Goal: Task Accomplishment & Management: Use online tool/utility

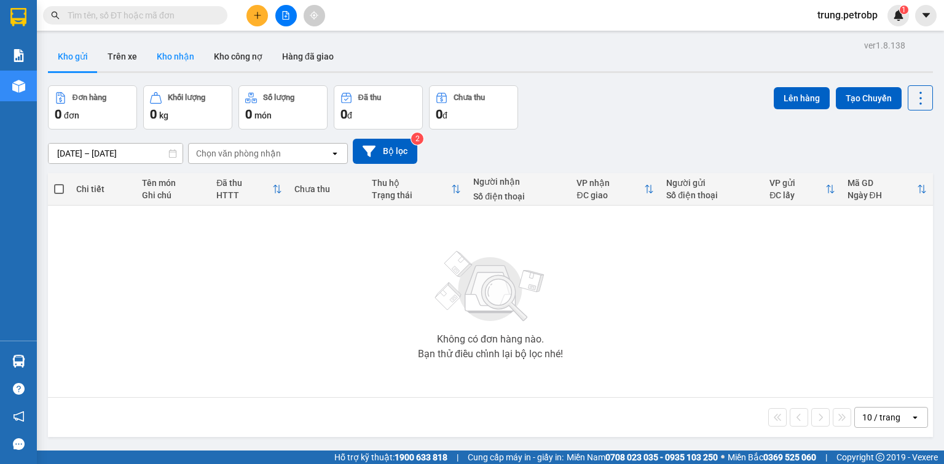
click at [177, 65] on button "Kho nhận" at bounding box center [175, 56] width 57 height 29
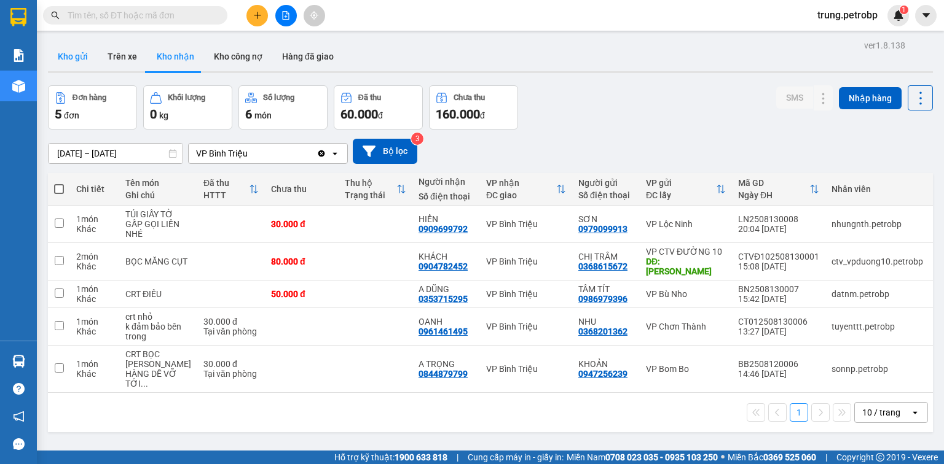
click at [69, 66] on button "Kho gửi" at bounding box center [73, 56] width 50 height 29
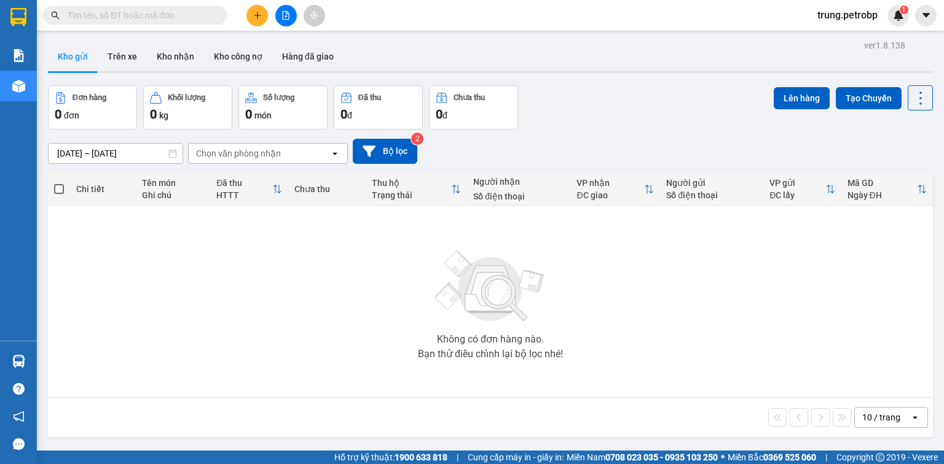
click at [112, 156] on input "[DATE] – [DATE]" at bounding box center [116, 154] width 134 height 20
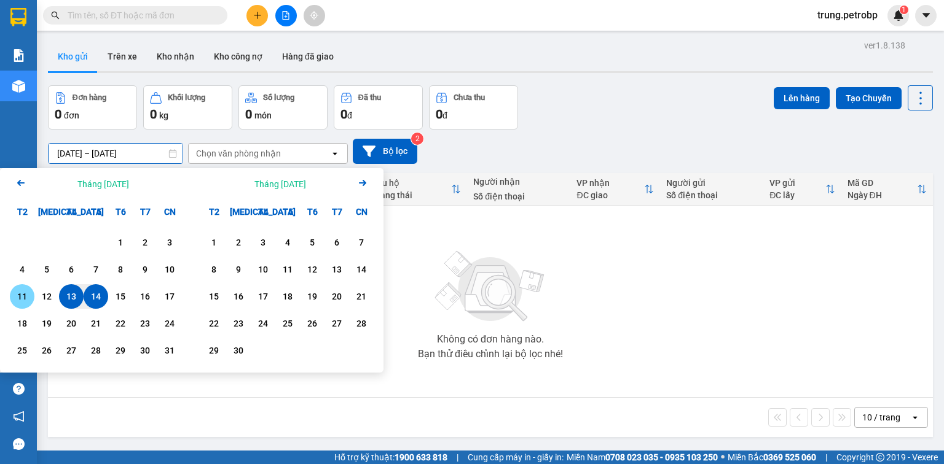
click at [16, 300] on div "11" at bounding box center [22, 296] width 17 height 15
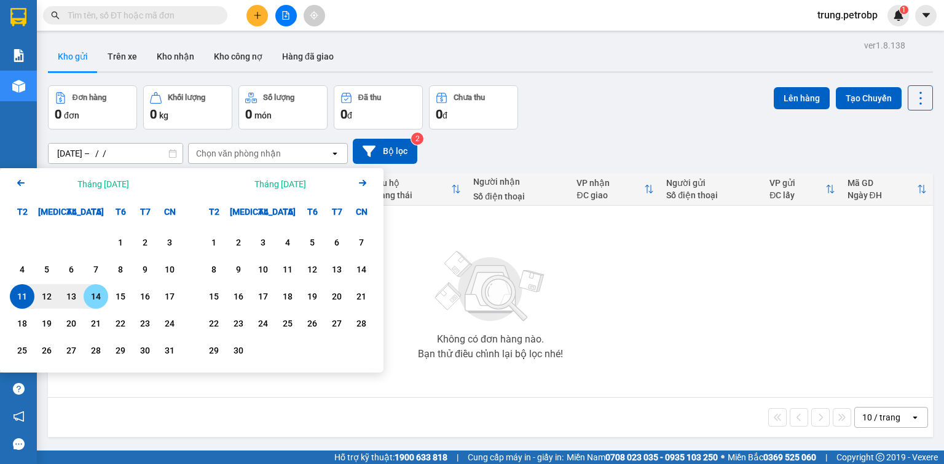
click at [94, 297] on div "14" at bounding box center [95, 296] width 17 height 15
type input "[DATE] – [DATE]"
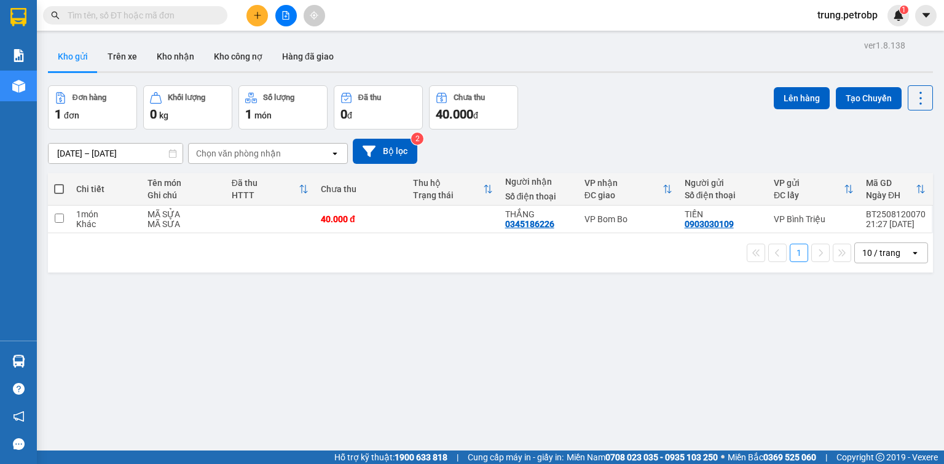
click at [658, 119] on div "Đơn hàng 1 đơn Khối lượng 0 kg Số lượng 1 món Đã thu 0 đ Chưa thu 40.000 đ Lên …" at bounding box center [490, 107] width 885 height 44
click at [189, 54] on button "Kho nhận" at bounding box center [175, 56] width 57 height 29
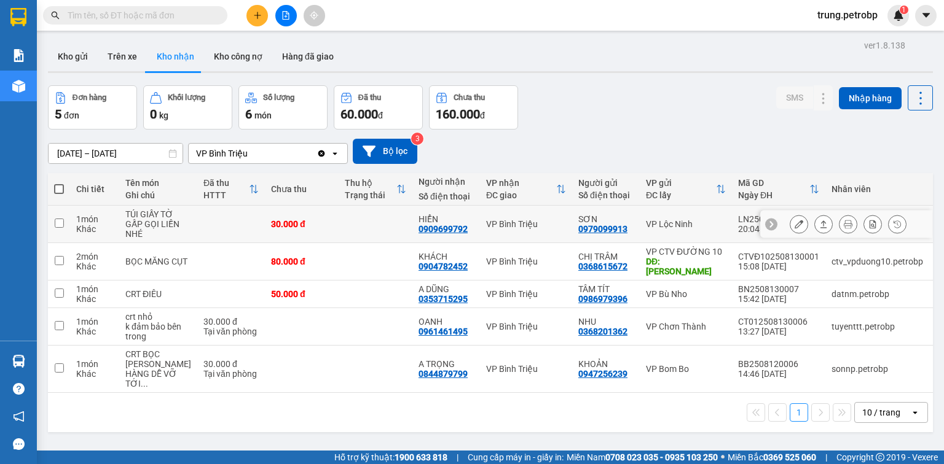
click at [59, 228] on input "checkbox" at bounding box center [59, 223] width 9 height 9
checkbox input "true"
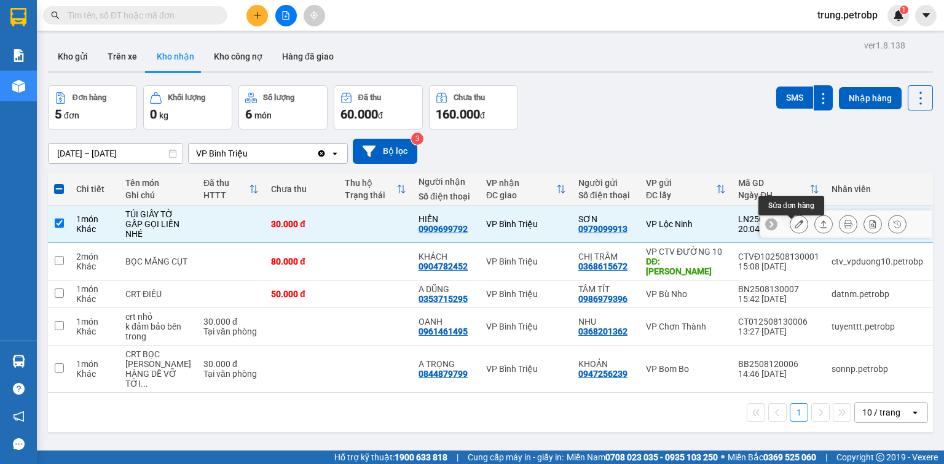
click at [796, 233] on button at bounding box center [798, 225] width 17 height 22
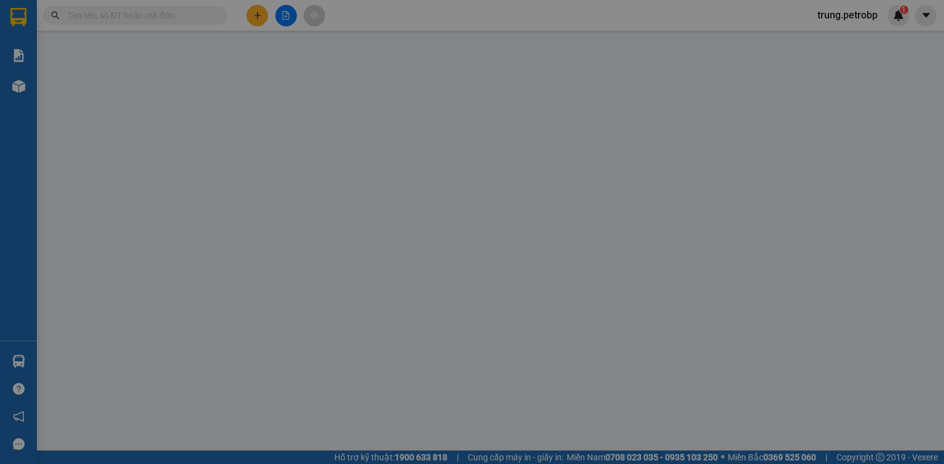
type input "0979099913"
type input "SƠN"
type input "0909699792"
type input "HIỂN"
type input "30.000"
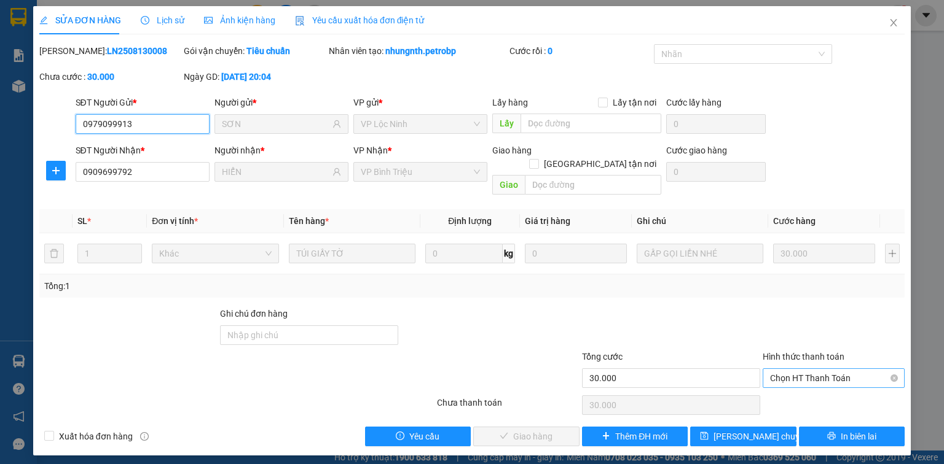
click at [821, 369] on span "Chọn HT Thanh Toán" at bounding box center [833, 378] width 127 height 18
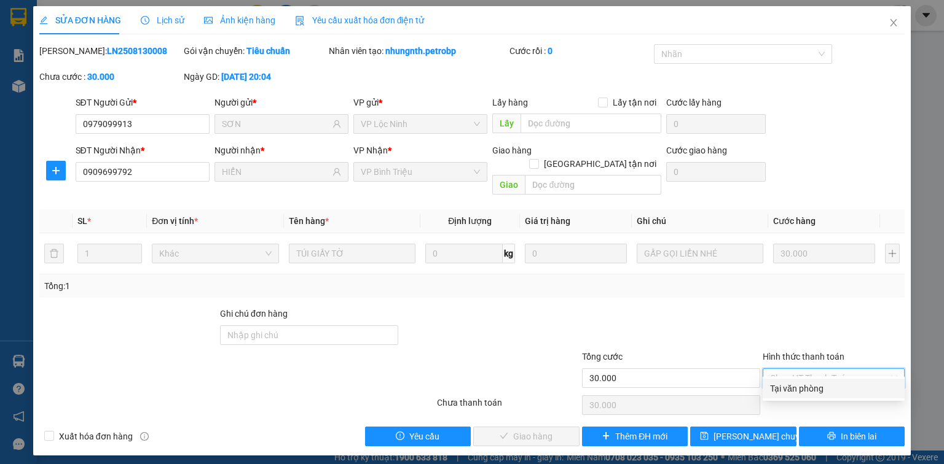
click at [807, 389] on div "Tại văn phòng" at bounding box center [833, 389] width 127 height 14
type input "0"
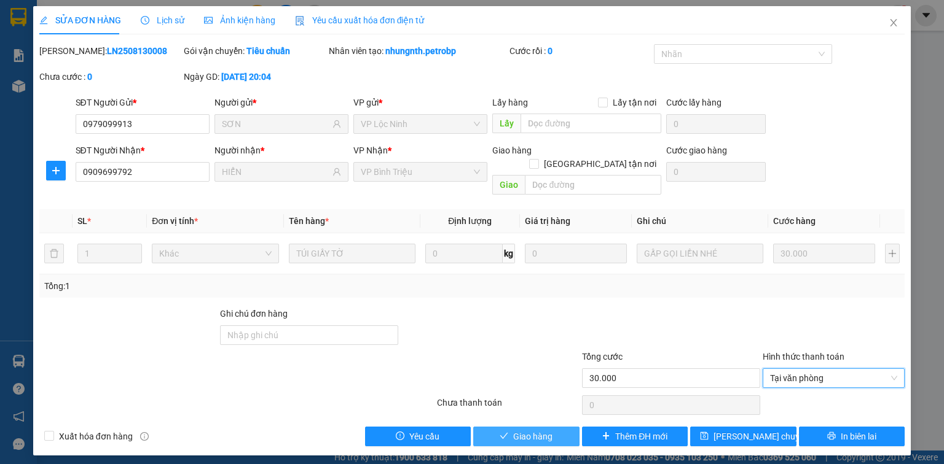
click at [534, 430] on span "Giao hàng" at bounding box center [532, 437] width 39 height 14
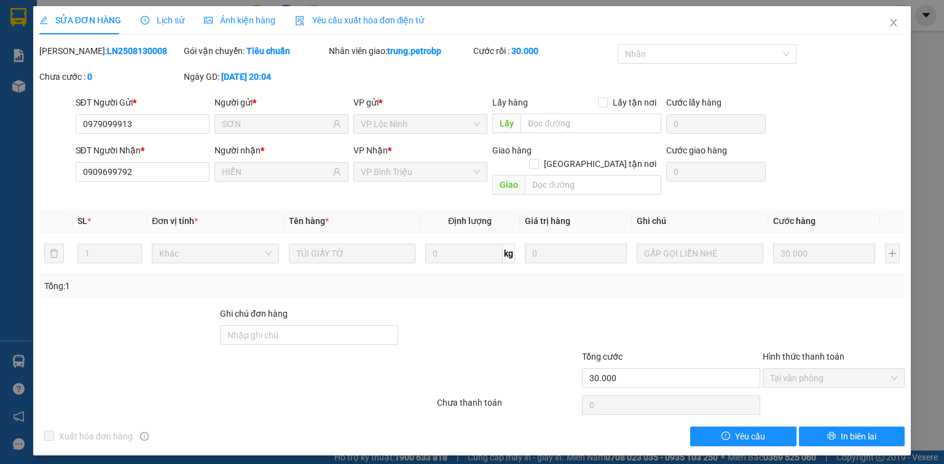
copy b "LN2508130008"
drag, startPoint x: 131, startPoint y: 54, endPoint x: 68, endPoint y: 65, distance: 64.1
click at [68, 65] on div "Mã ĐH: LN2508130008" at bounding box center [110, 57] width 144 height 26
click at [895, 23] on icon "close" at bounding box center [893, 23] width 10 height 10
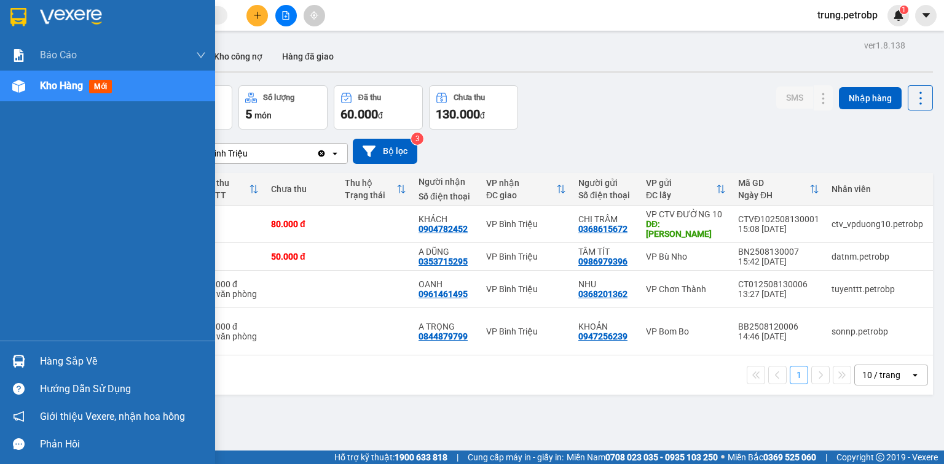
click at [59, 364] on div "Hàng sắp về" at bounding box center [123, 362] width 166 height 18
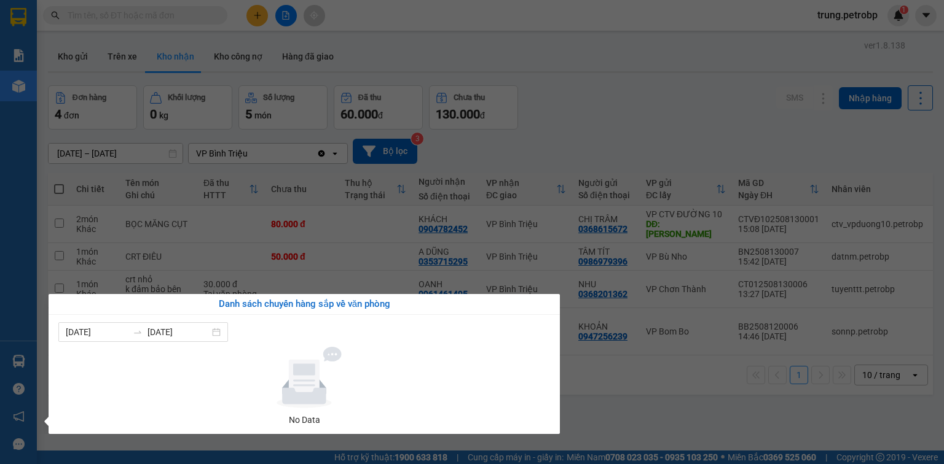
click at [685, 138] on section "Kết quả tìm kiếm ( 0 ) Bộ lọc No Data trung.petrobp 1 Báo cáo BC tiền tận nơi (…" at bounding box center [472, 232] width 944 height 464
